Goal: Information Seeking & Learning: Learn about a topic

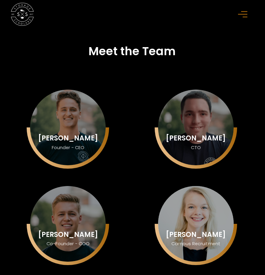
scroll to position [1146, 1]
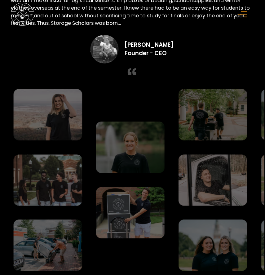
click at [249, 11] on div "menu" at bounding box center [243, 14] width 11 height 11
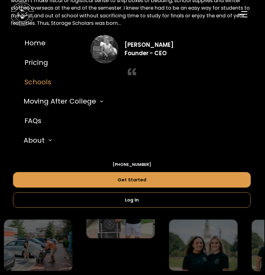
scroll to position [1146, 0]
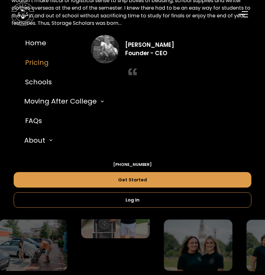
click at [39, 61] on link "Pricing" at bounding box center [133, 63] width 238 height 20
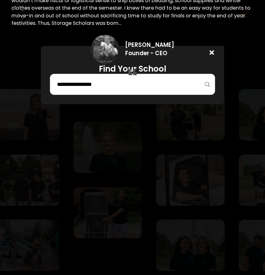
click at [89, 88] on input "search" at bounding box center [132, 84] width 152 height 11
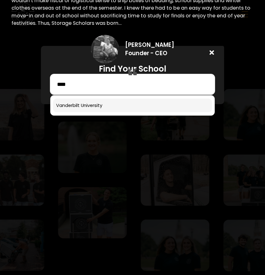
type input "****"
click at [76, 101] on link at bounding box center [132, 106] width 159 height 14
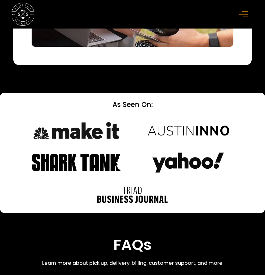
scroll to position [3253, 0]
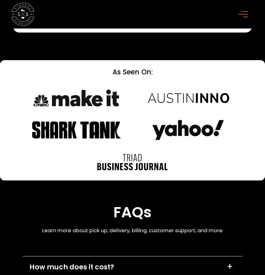
scroll to position [3286, 0]
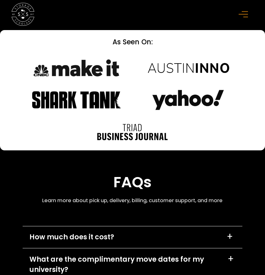
scroll to position [3316, 0]
